Goal: Transaction & Acquisition: Book appointment/travel/reservation

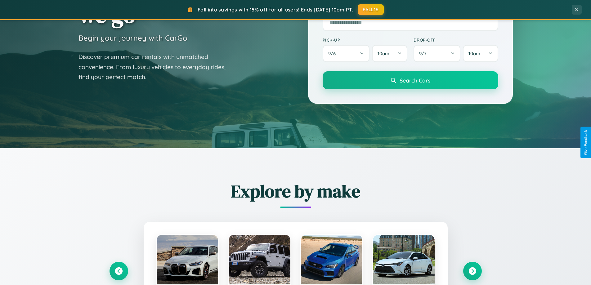
scroll to position [267, 0]
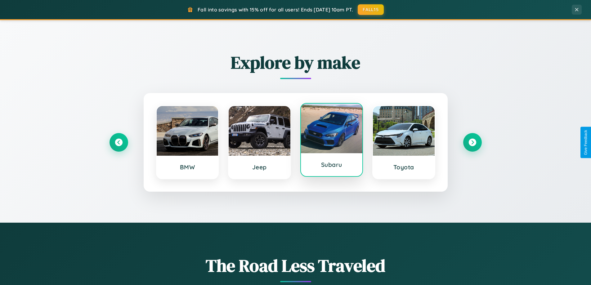
click at [331, 141] on div at bounding box center [332, 129] width 62 height 50
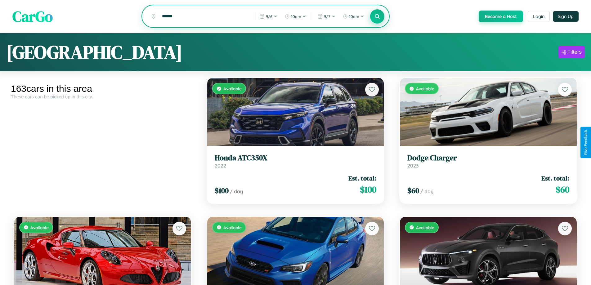
click at [377, 17] on icon at bounding box center [377, 16] width 6 height 6
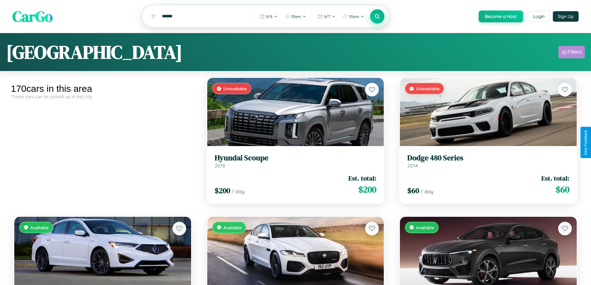
click at [571, 53] on div "Filters" at bounding box center [574, 52] width 14 height 6
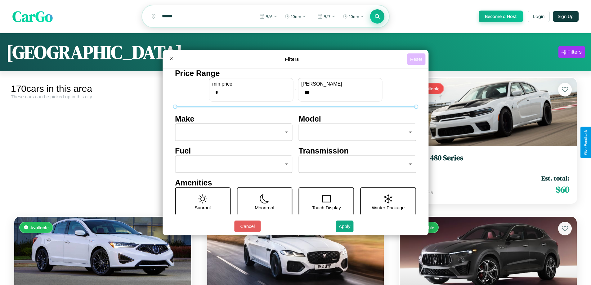
click at [417, 59] on button "Reset" at bounding box center [416, 58] width 18 height 11
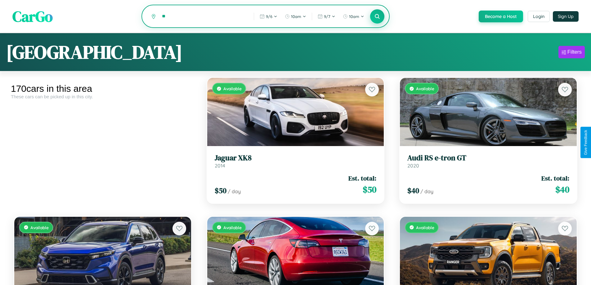
type input "*"
type input "******"
click at [377, 17] on icon at bounding box center [377, 16] width 6 height 6
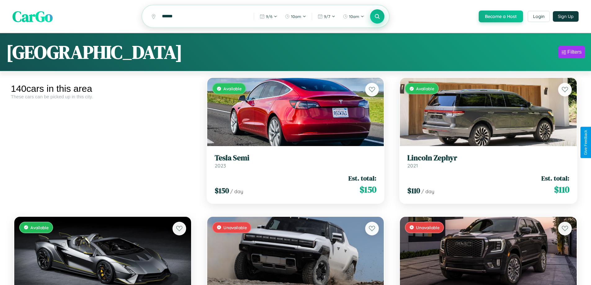
scroll to position [689, 0]
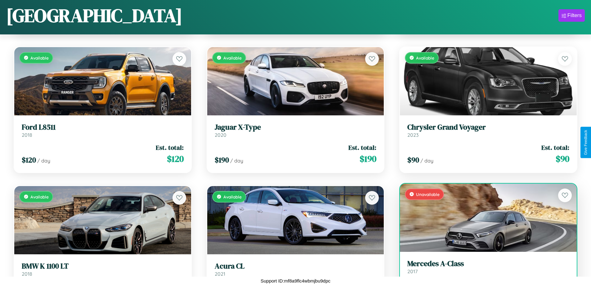
click at [484, 268] on h3 "Mercedes A-Class" at bounding box center [488, 263] width 162 height 9
